Goal: Task Accomplishment & Management: Use online tool/utility

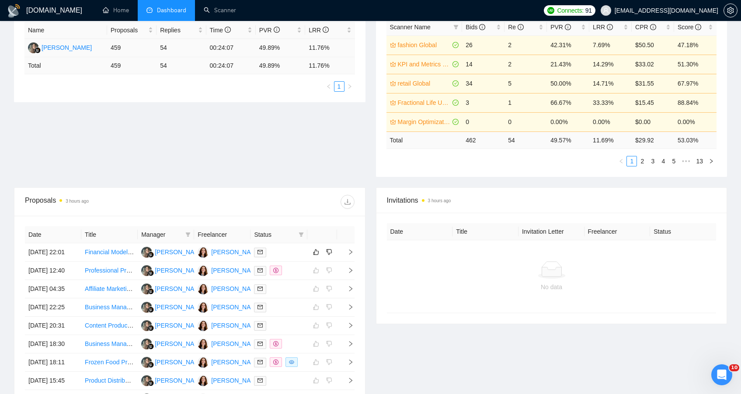
scroll to position [172, 0]
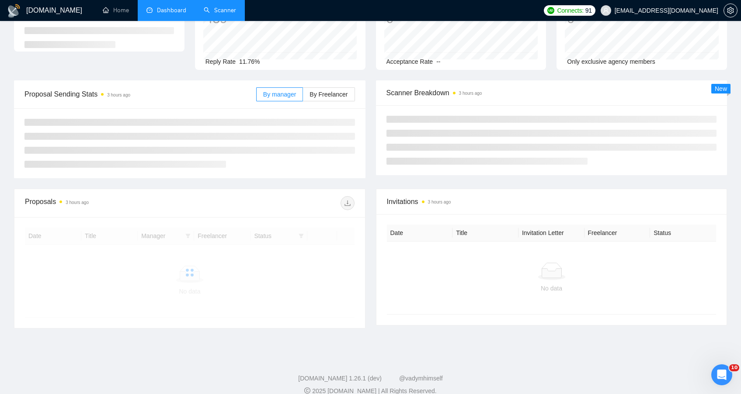
scroll to position [78, 0]
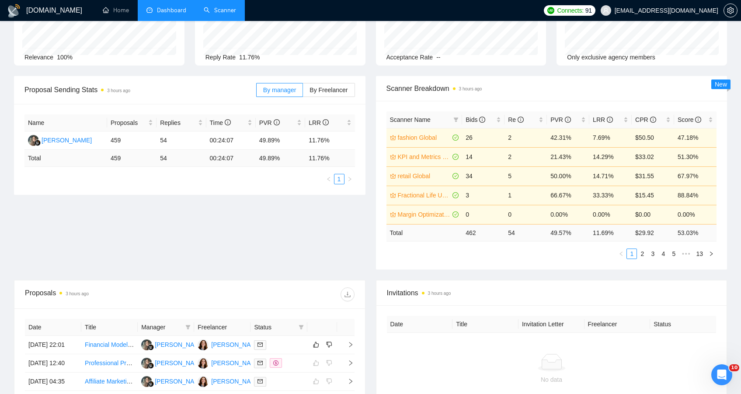
click at [233, 20] on li "Scanner" at bounding box center [220, 10] width 50 height 21
click at [227, 11] on link "Scanner" at bounding box center [220, 10] width 32 height 7
